Goal: Task Accomplishment & Management: Manage account settings

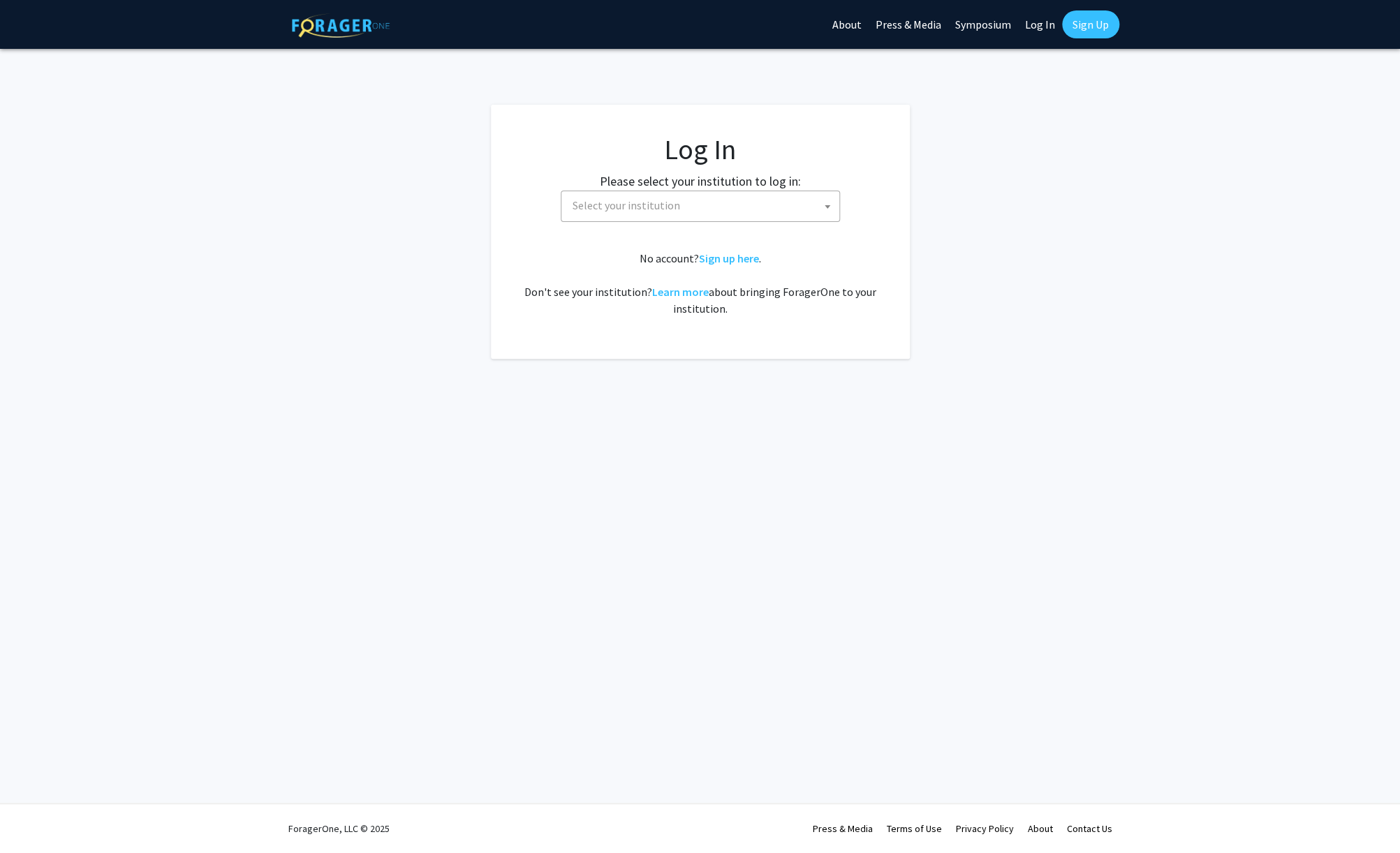
click at [629, 225] on fg-card-body "Log In Please select your institution to log in: [GEOGRAPHIC_DATA] [GEOGRAPHIC_…" at bounding box center [700, 231] width 363 height 198
click at [642, 213] on span "Select your institution" at bounding box center [704, 205] width 273 height 28
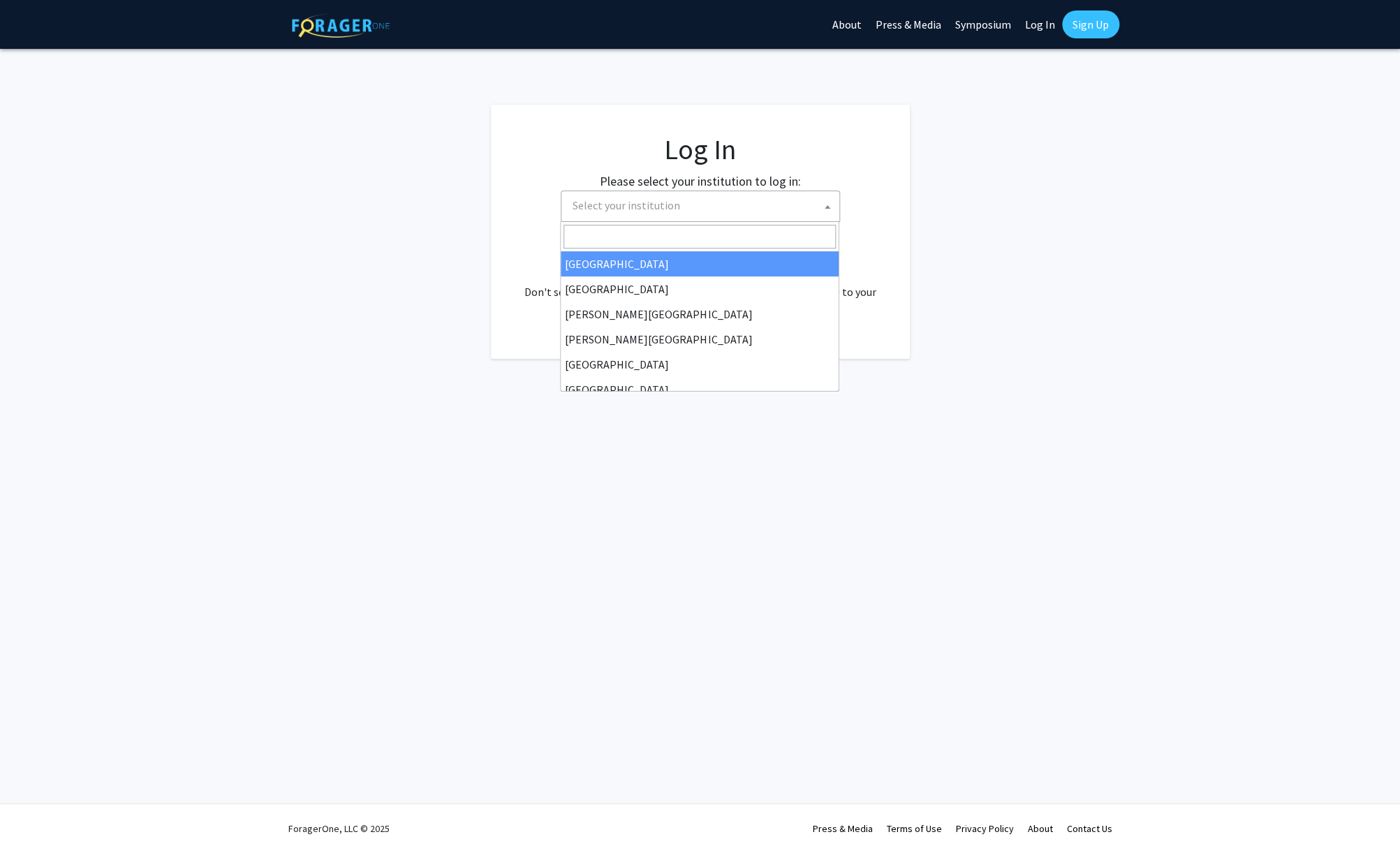
select select "34"
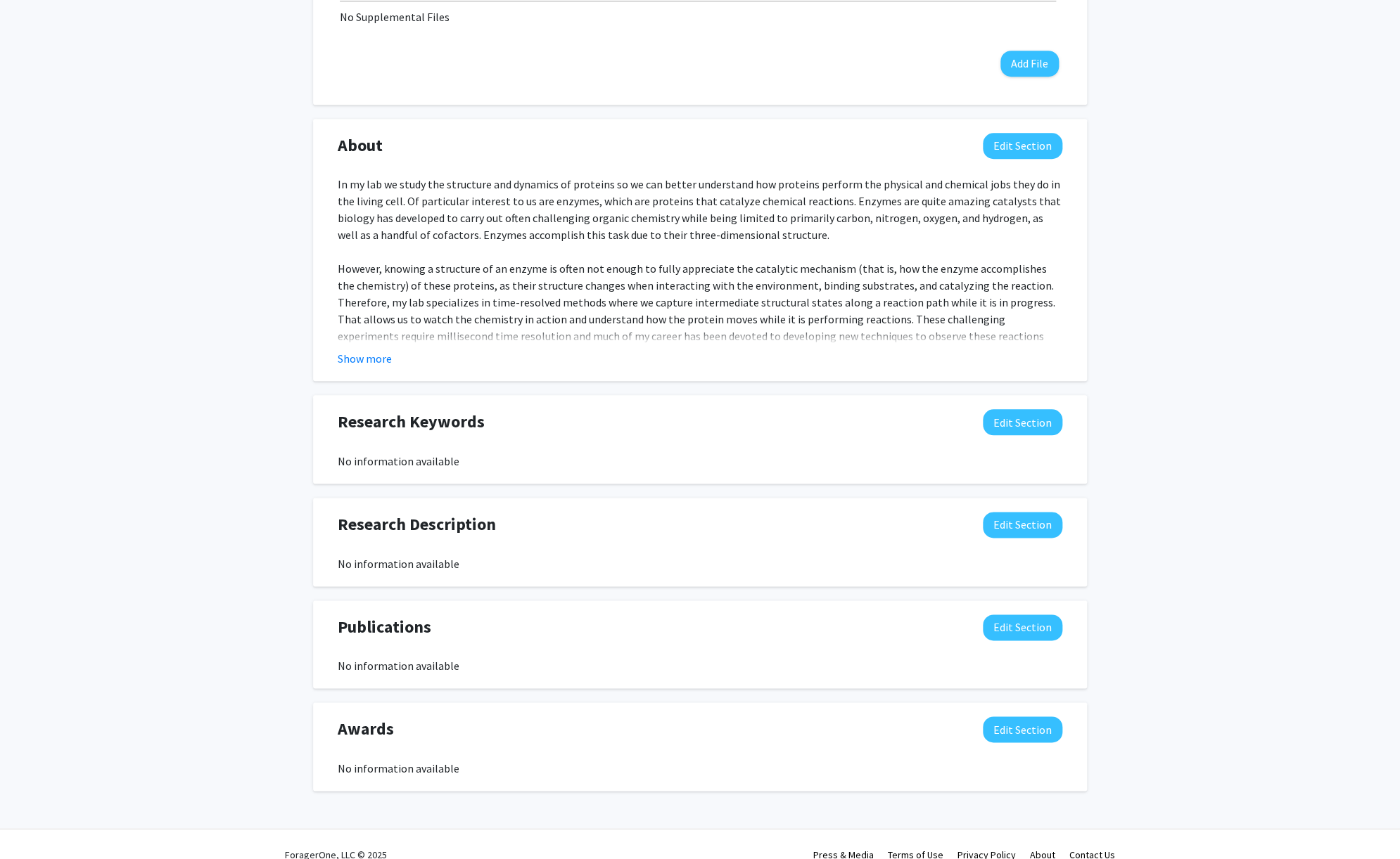
scroll to position [562, 0]
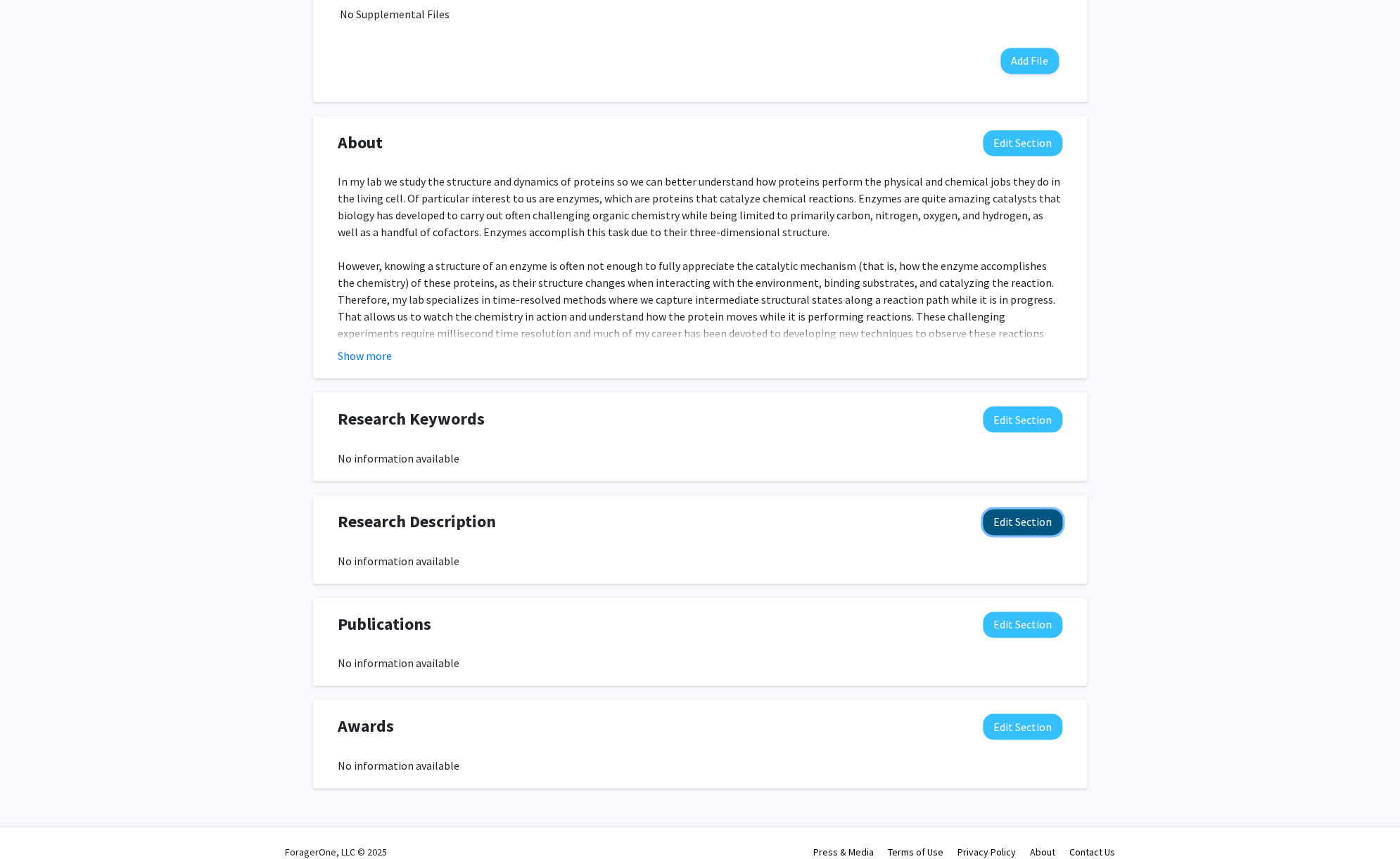
click at [1014, 509] on button "Edit Section" at bounding box center [1022, 522] width 79 height 26
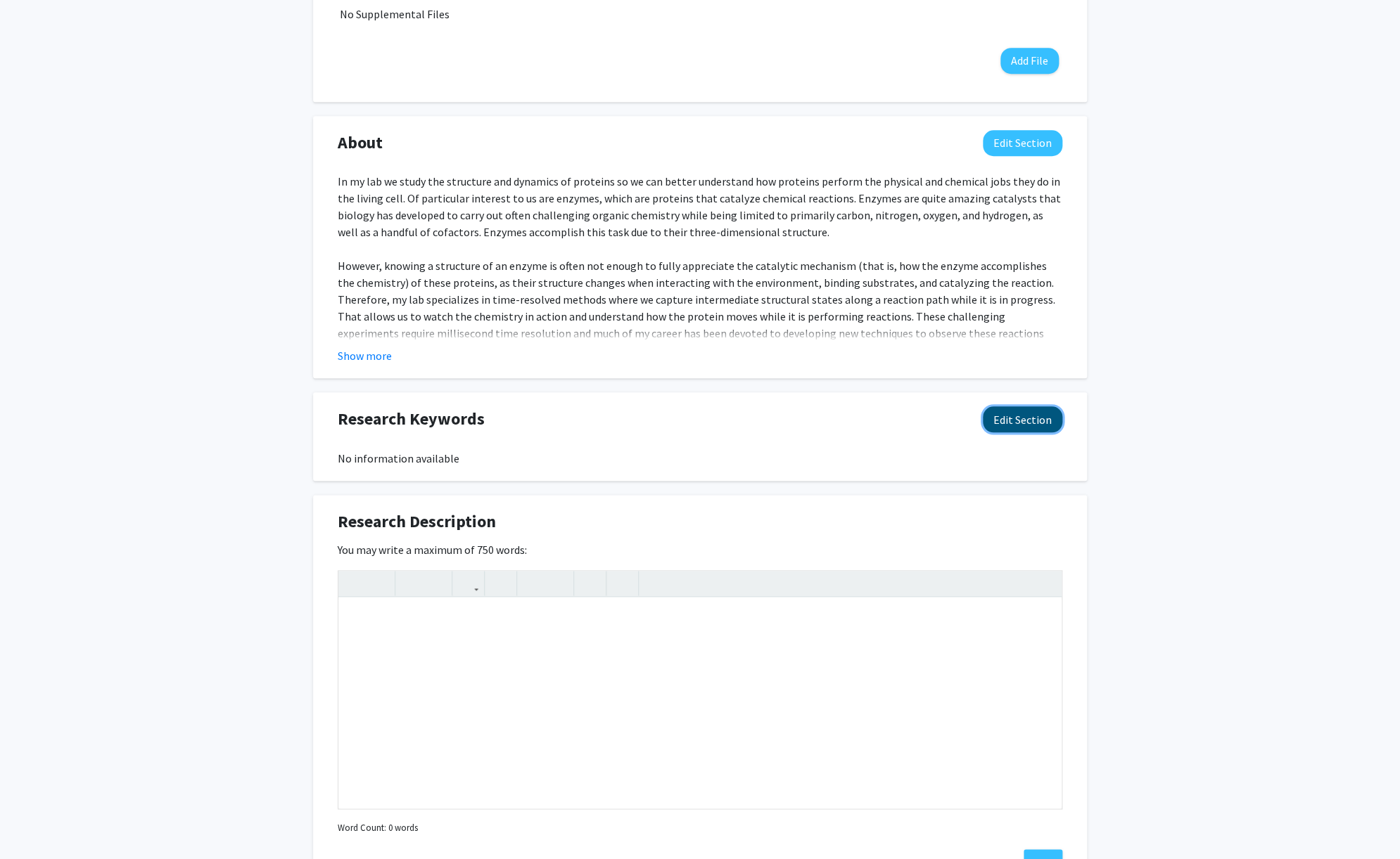
click at [1026, 413] on button "Edit Section" at bounding box center [1022, 419] width 79 height 26
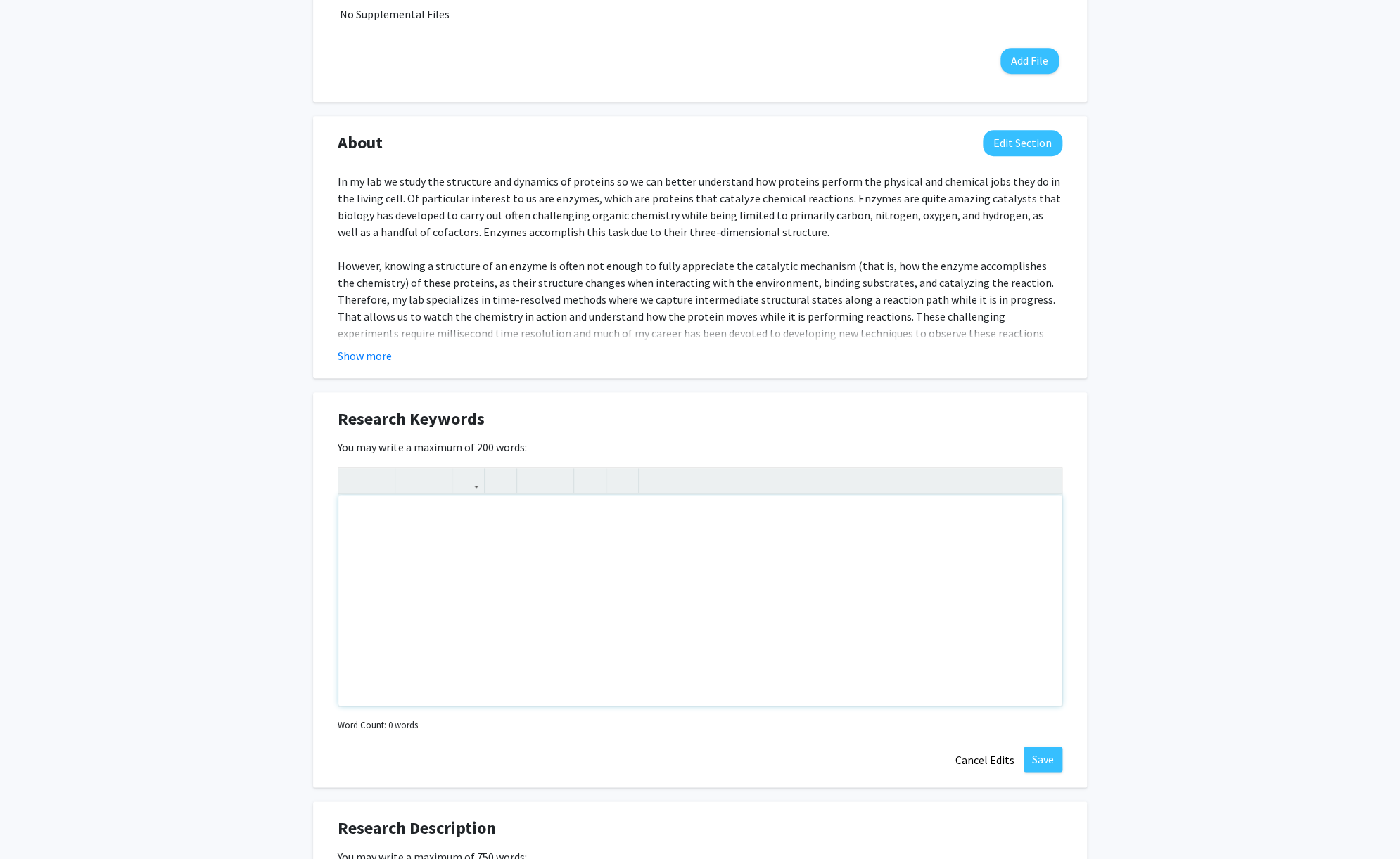
click at [837, 526] on div "Note to users with screen readers: Please deactivate our accessibility plugin f…" at bounding box center [700, 601] width 724 height 211
type textarea "p"
click at [1041, 747] on button "Save" at bounding box center [1043, 759] width 38 height 25
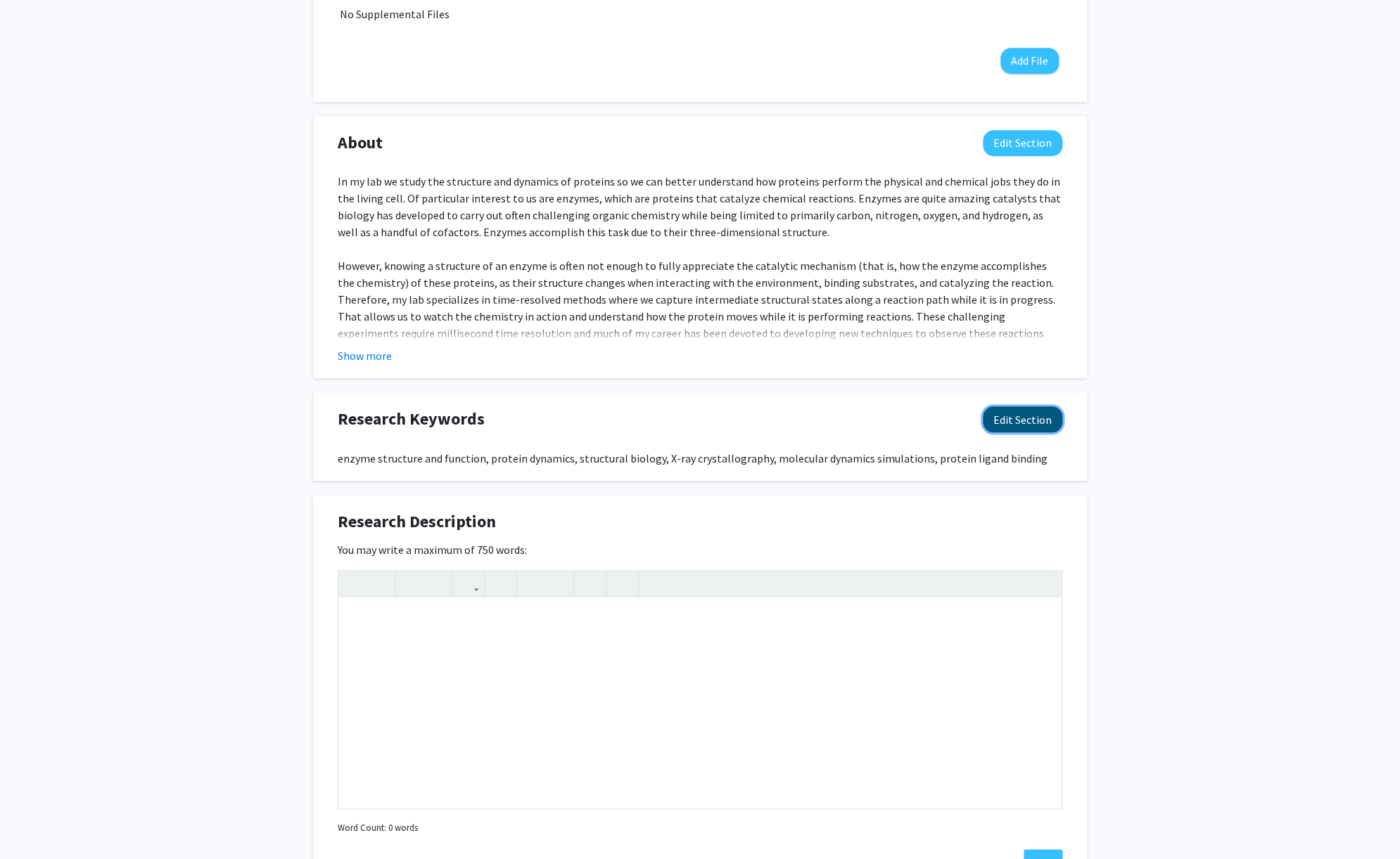
click at [1023, 413] on button "Edit Section" at bounding box center [1022, 419] width 79 height 26
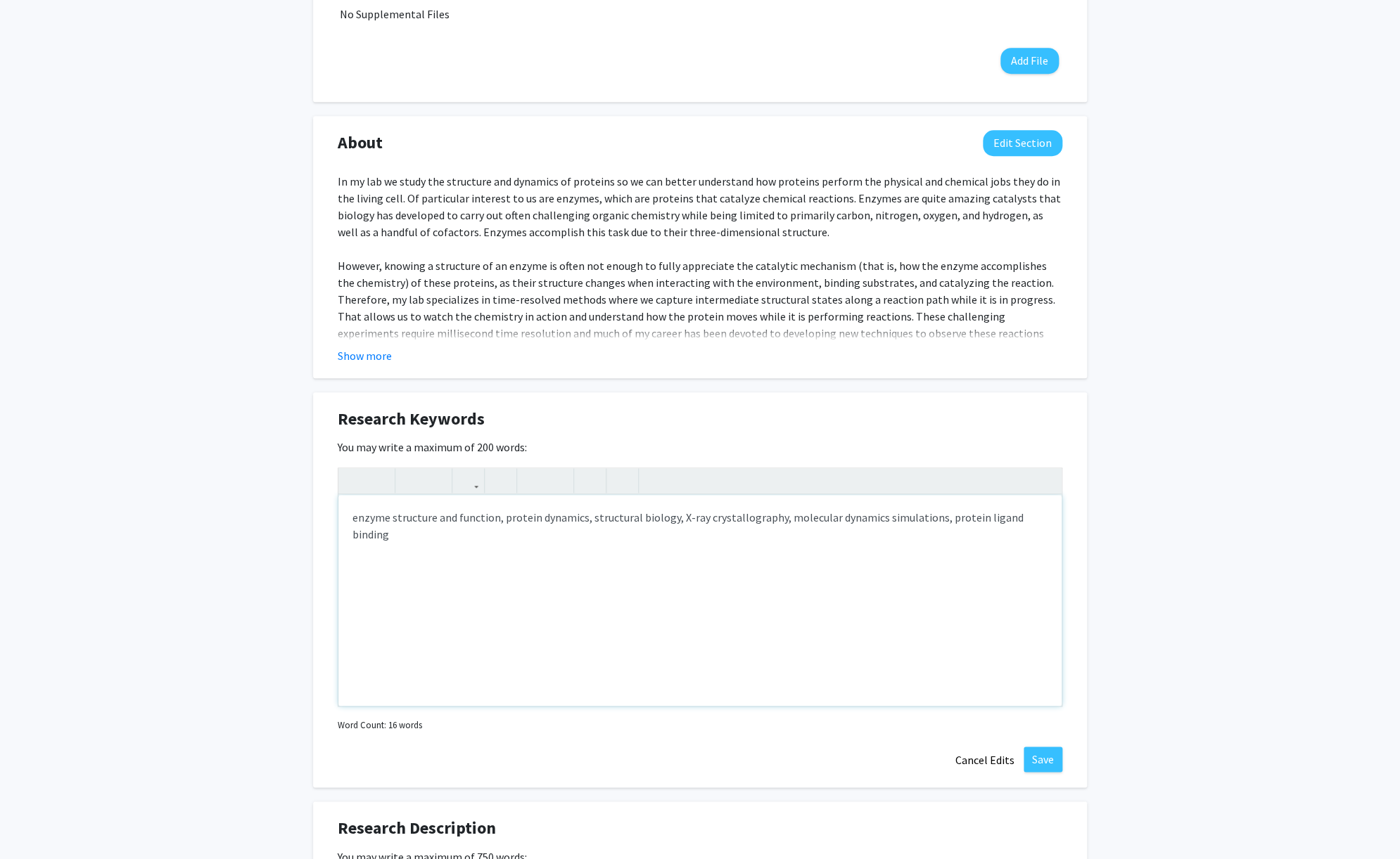
click at [781, 501] on div "enzyme structure and function, protein dynamics, structural biology, X-ray crys…" at bounding box center [700, 601] width 724 height 211
type textarea "enzyme structure and function, protein dynamics, structural biology, X-ray crys…"
click at [784, 526] on div "enzyme structure and function, protein dynamics, structural biology, X-ray crys…" at bounding box center [700, 601] width 724 height 211
click at [1052, 749] on button "Save" at bounding box center [1043, 759] width 38 height 25
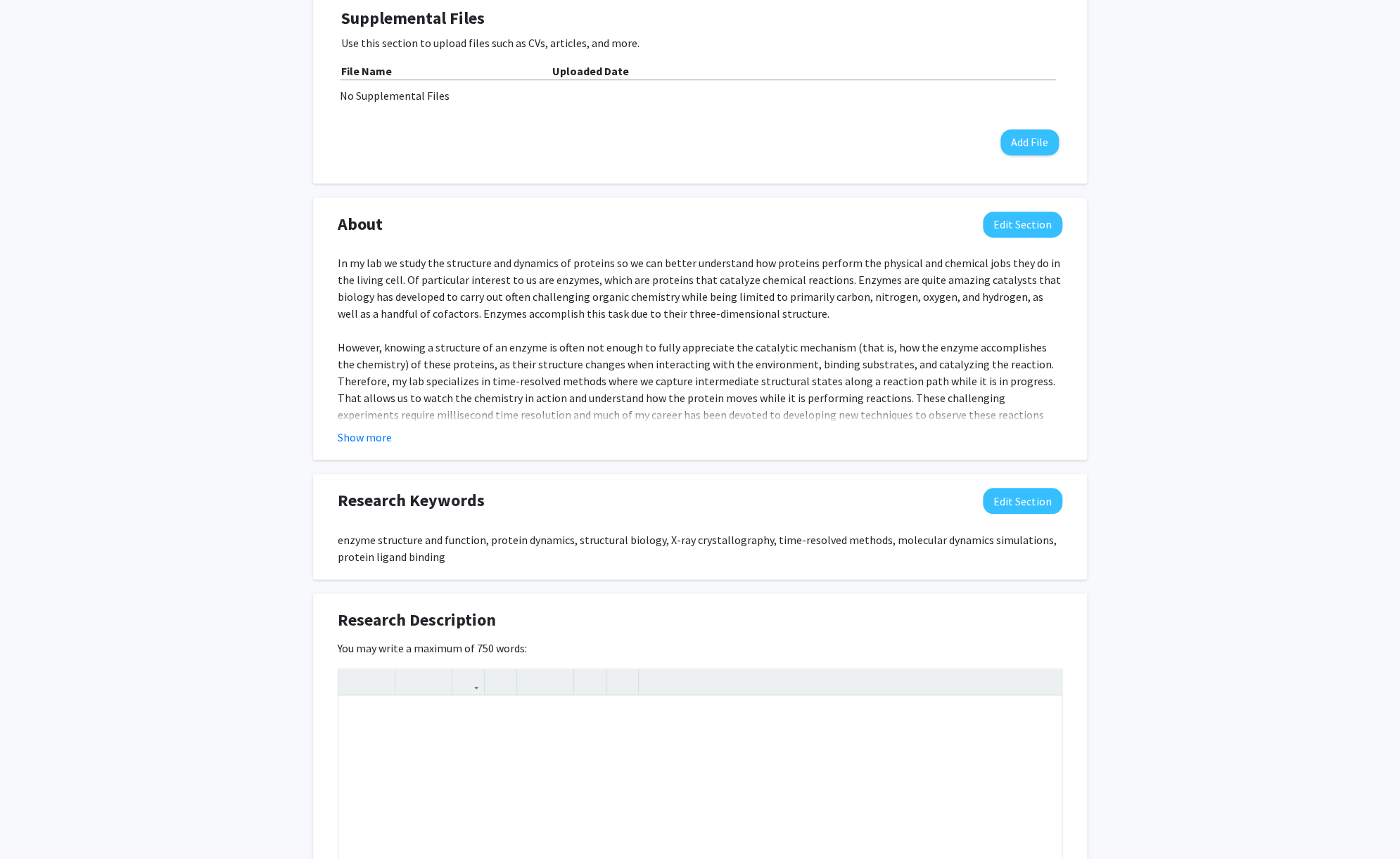
scroll to position [0, 0]
